Goal: Transaction & Acquisition: Purchase product/service

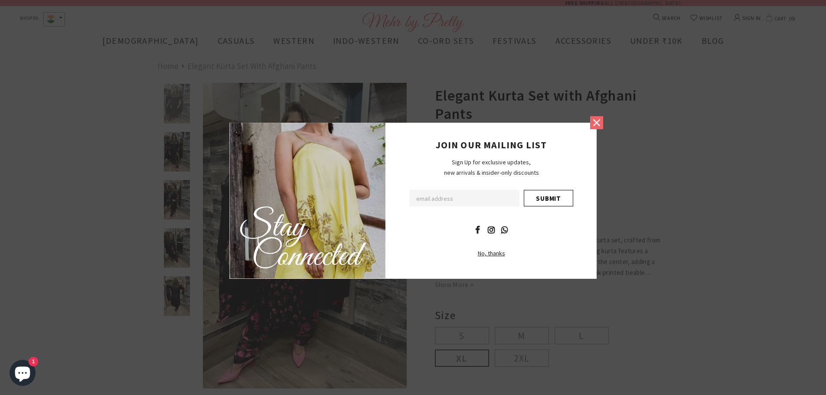
click at [596, 121] on icon at bounding box center [596, 122] width 11 height 11
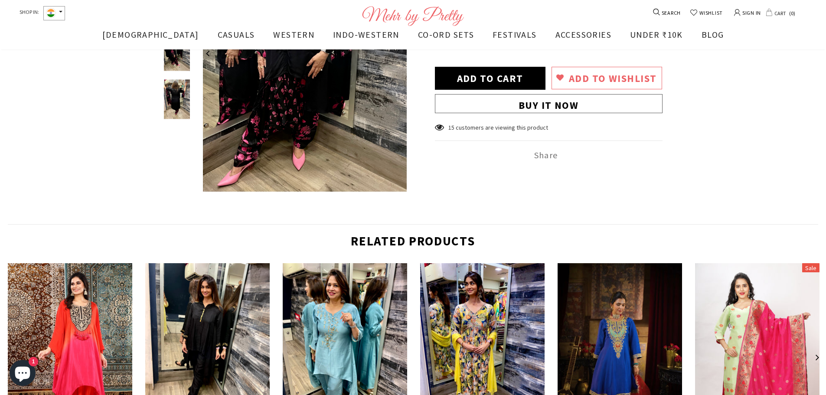
scroll to position [609, 0]
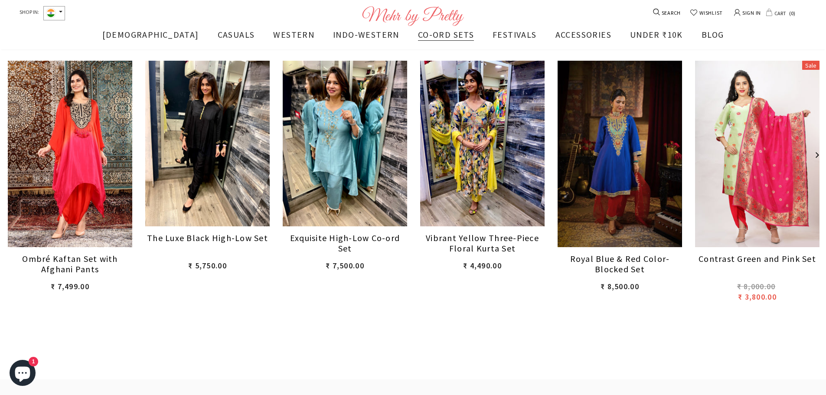
click at [423, 37] on span "CO-ORD SETS" at bounding box center [446, 34] width 56 height 11
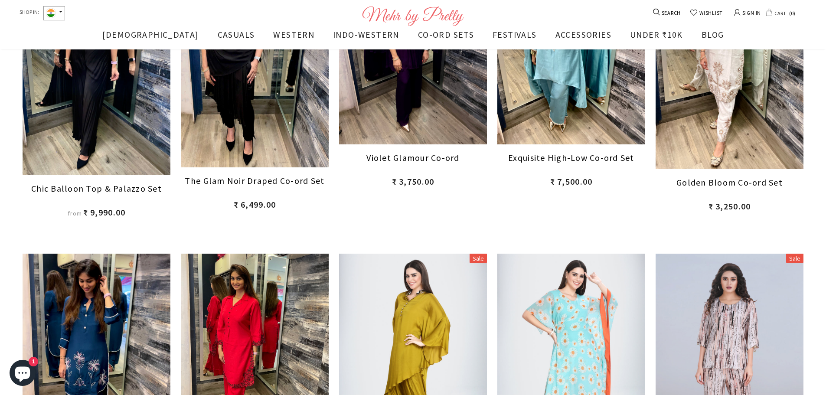
scroll to position [407, 0]
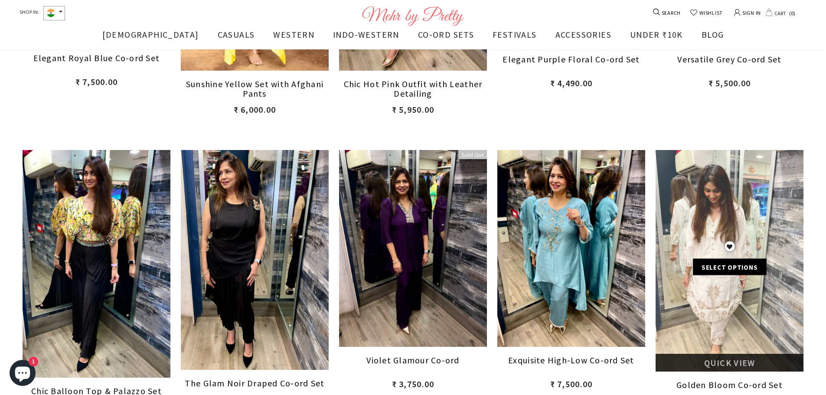
click at [741, 358] on span "Quick View" at bounding box center [729, 362] width 51 height 11
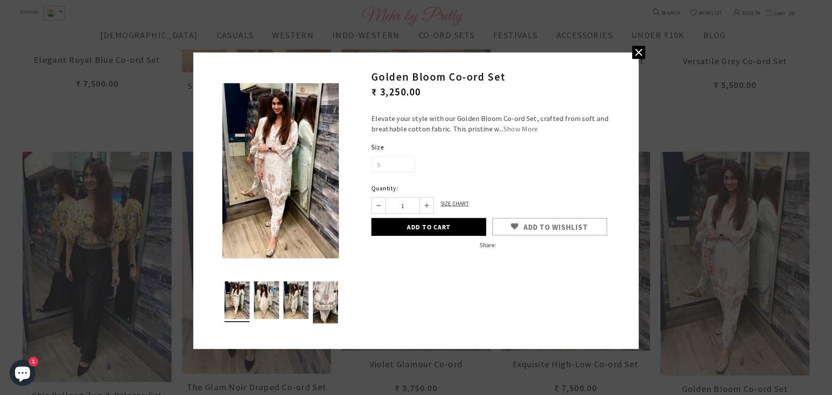
click at [332, 315] on img at bounding box center [325, 302] width 25 height 42
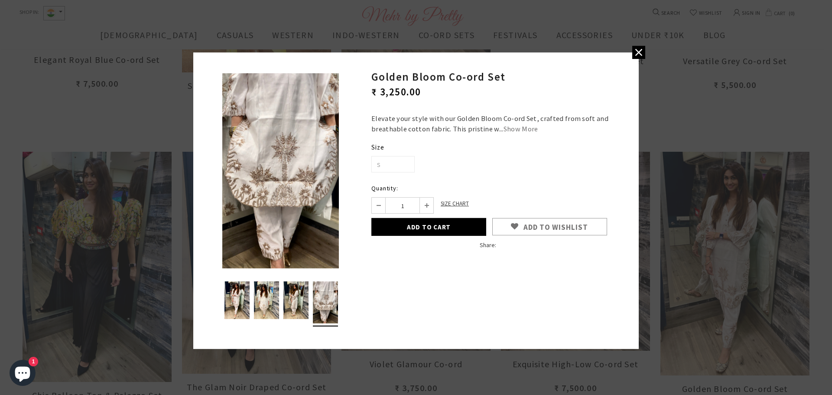
click at [315, 313] on img at bounding box center [325, 302] width 25 height 42
click at [294, 311] on img at bounding box center [295, 300] width 25 height 38
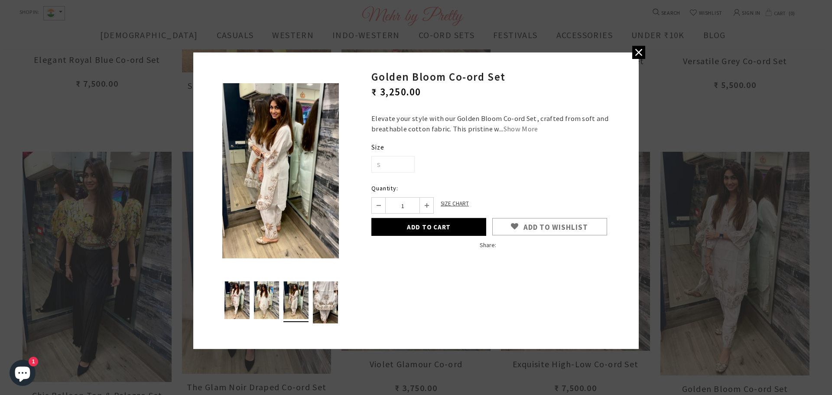
click at [265, 297] on img at bounding box center [266, 300] width 25 height 38
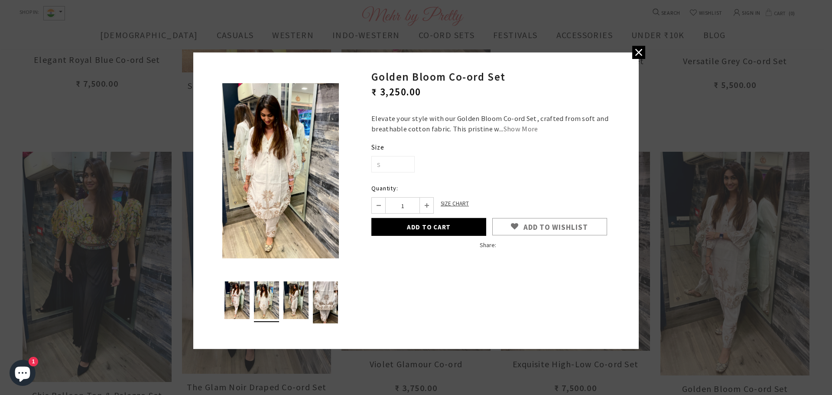
click at [242, 301] on img at bounding box center [236, 300] width 25 height 38
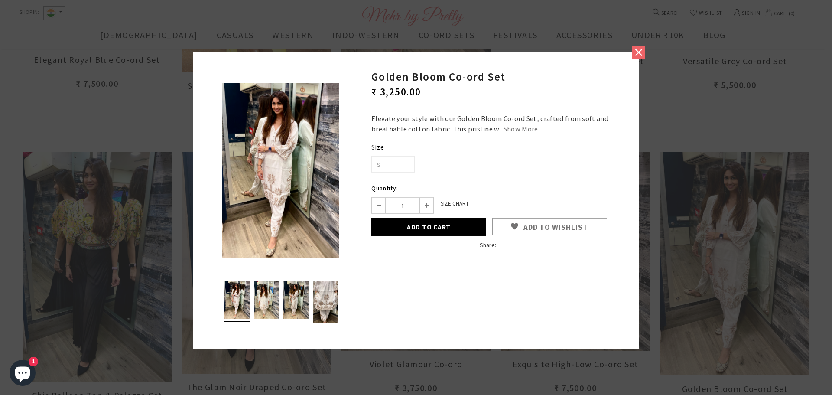
click at [638, 52] on icon at bounding box center [638, 52] width 7 height 7
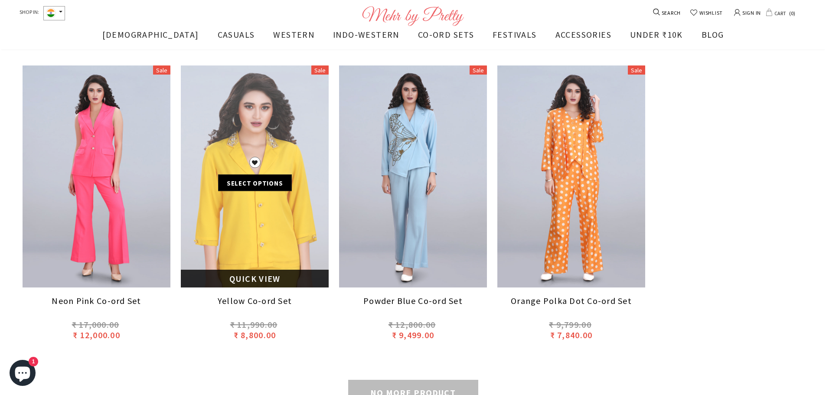
scroll to position [1216, 0]
